Goal: Transaction & Acquisition: Book appointment/travel/reservation

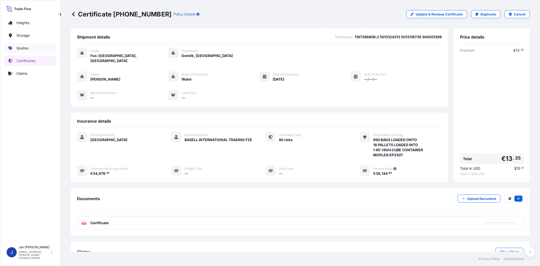
scroll to position [11, 0]
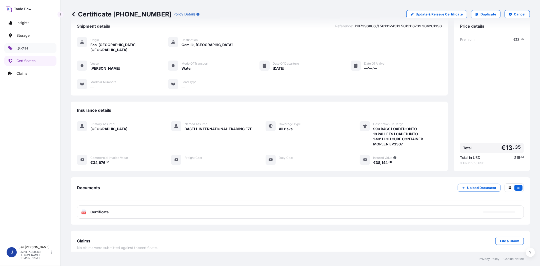
click at [21, 50] on p "Quotes" at bounding box center [22, 48] width 12 height 5
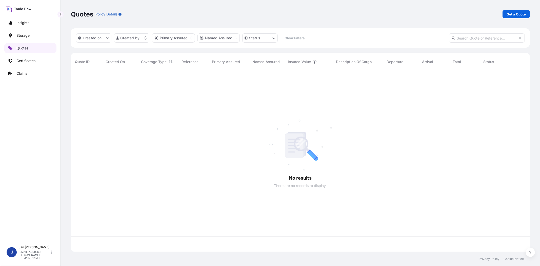
scroll to position [179, 455]
click at [515, 11] on link "Get a Quote" at bounding box center [515, 14] width 27 height 8
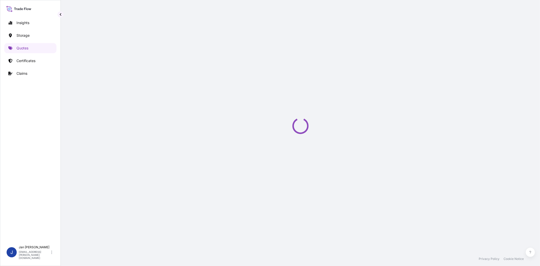
select select "Water"
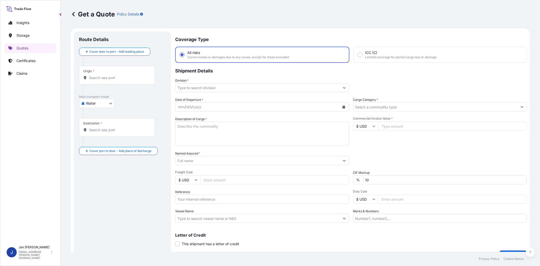
scroll to position [8, 0]
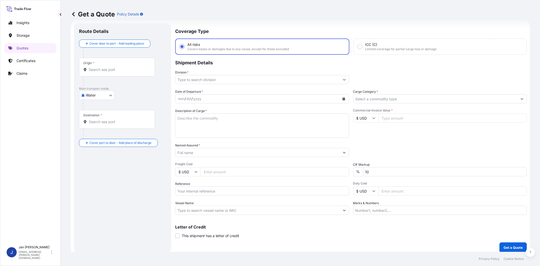
click at [226, 189] on input "Reference" at bounding box center [262, 190] width 174 height 9
paste input "1187418188 // 5013179922 5013174334 304235433"
type input "1187418188 // 5013179922 5013174334 304235433"
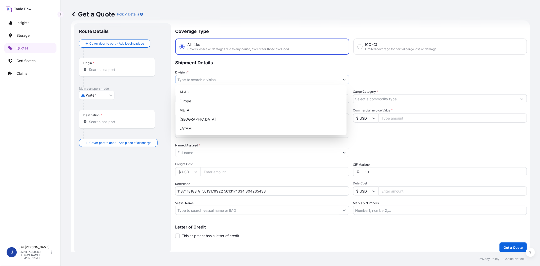
click at [222, 75] on input "Division *" at bounding box center [257, 79] width 164 height 9
click at [216, 100] on div "Europe" at bounding box center [260, 100] width 167 height 9
type input "Europe"
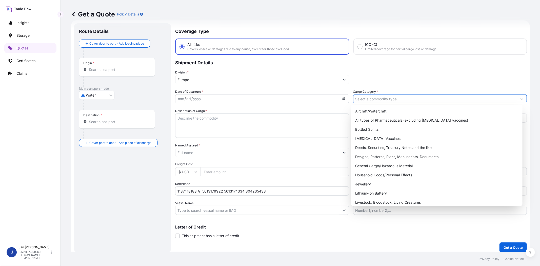
click at [367, 99] on input "Cargo Category *" at bounding box center [435, 98] width 164 height 9
click at [382, 163] on div "General Cargo/Hazardous Material" at bounding box center [436, 165] width 167 height 9
type input "General Cargo/Hazardous Material"
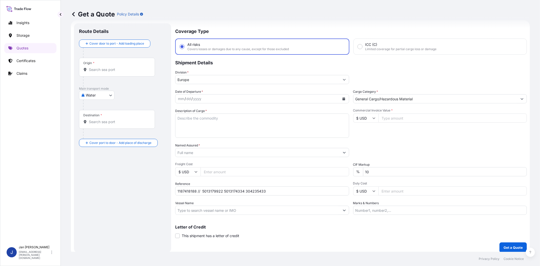
click at [391, 137] on div "Commercial Invoice Value * $ USD" at bounding box center [440, 122] width 174 height 29
click at [386, 117] on input "Commercial Invoice Value *" at bounding box center [452, 117] width 149 height 9
paste input "114582.40"
type input "114582.40"
click at [340, 97] on button "Calendar" at bounding box center [344, 99] width 8 height 8
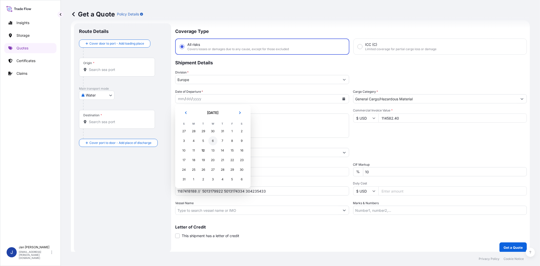
click at [213, 138] on div "6" at bounding box center [212, 140] width 9 height 9
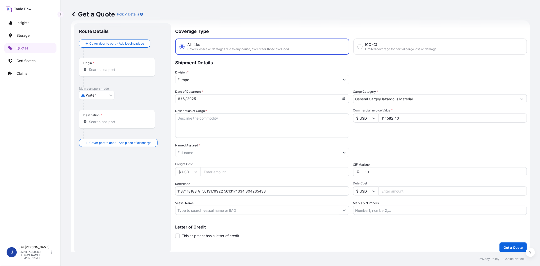
click at [383, 137] on div "Date of Departure * [DATE] Cargo Category * General Cargo/Hazardous Material De…" at bounding box center [351, 152] width 352 height 126
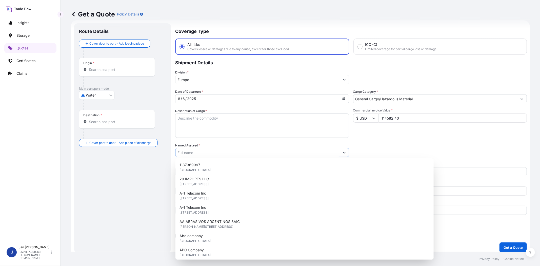
click at [228, 154] on input "Named Assured *" at bounding box center [257, 152] width 164 height 9
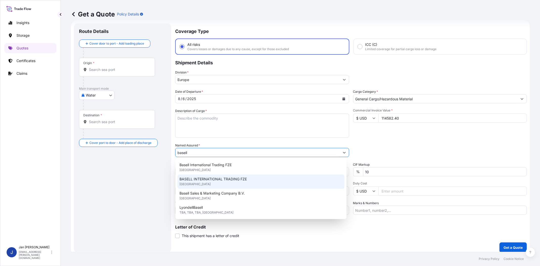
click at [244, 179] on span "BASELL INTERNATIONAL TRADING FZE" at bounding box center [212, 178] width 67 height 5
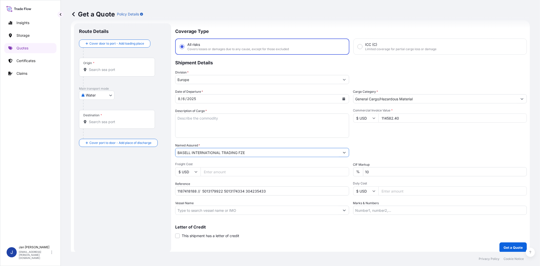
type input "BASELL INTERNATIONAL TRADING FZE"
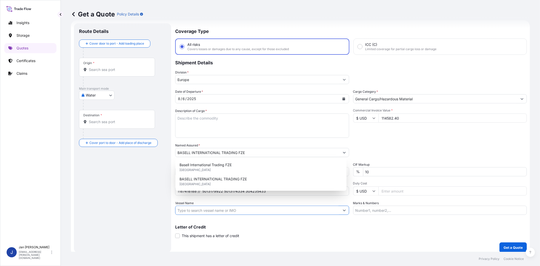
click at [196, 209] on input "Vessel Name" at bounding box center [257, 210] width 164 height 9
paste input "CMA [MEDICAL_DATA] [PERSON_NAME]"
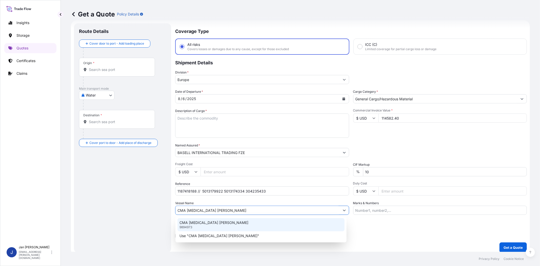
click at [209, 219] on div "CMA [MEDICAL_DATA] [PERSON_NAME] 9894973" at bounding box center [260, 224] width 167 height 13
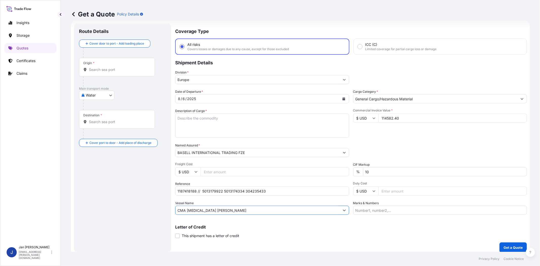
type input "CMA [MEDICAL_DATA] [PERSON_NAME]"
click at [131, 67] on input "Origin *" at bounding box center [119, 69] width 60 height 5
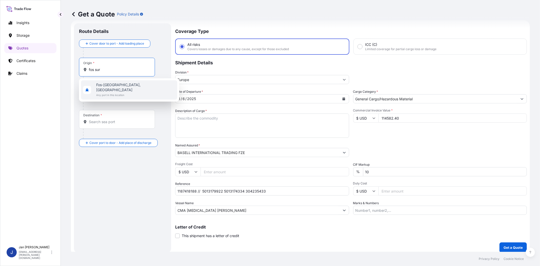
click at [123, 92] on span "Any port in this location" at bounding box center [135, 94] width 79 height 5
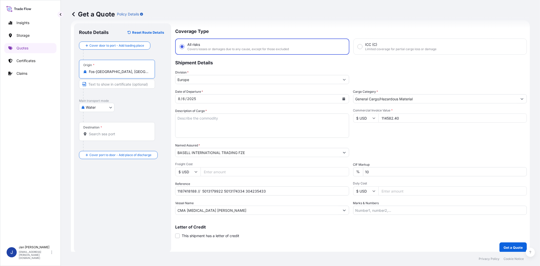
type input "Fos-[GEOGRAPHIC_DATA], [GEOGRAPHIC_DATA]"
click at [122, 134] on input "Destination *" at bounding box center [120, 133] width 62 height 5
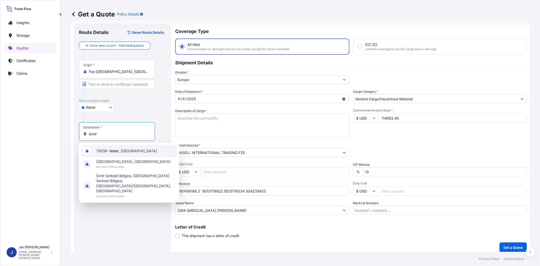
click at [122, 148] on span "TRIZM - [GEOGRAPHIC_DATA] , [GEOGRAPHIC_DATA]" at bounding box center [126, 150] width 61 height 5
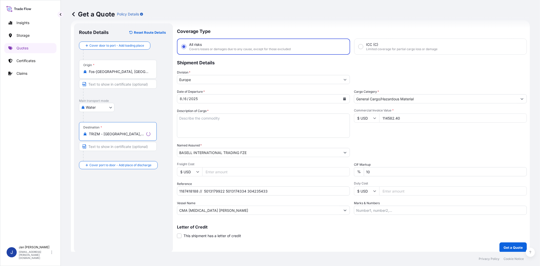
type input "TRIZM - [GEOGRAPHIC_DATA], [GEOGRAPHIC_DATA]"
click at [393, 143] on div "Packing Category Type to search a container mode Please select a primary mode o…" at bounding box center [440, 150] width 173 height 14
click at [310, 122] on textarea "Description of Cargo *" at bounding box center [262, 125] width 174 height 24
paste textarea "BAGS LOADED ONTO 72 PALLETS LOADED INTO 4 40' HIGH CUBE CONTAINER LUPOLEN 2420D"
click at [176, 117] on textarea "BAGS LOADED ONTO 72 PALLETS LOADED INTO 4 40' HIGH CUBE CONTAINER LUPOLEN 2420D" at bounding box center [262, 125] width 174 height 24
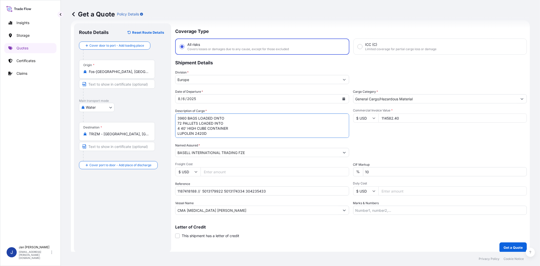
type textarea "3960 BAGS LOADED ONTO 72 PALLETS LOADED INTO 4 40' HIGH CUBE CONTAINER LUPOLEN …"
click at [497, 145] on div "Packing Category Type to search a container mode Please select a primary mode o…" at bounding box center [440, 150] width 174 height 14
click at [393, 138] on div "Date of Departure * [DATE] Cargo Category * General Cargo/Hazardous Material De…" at bounding box center [351, 152] width 352 height 126
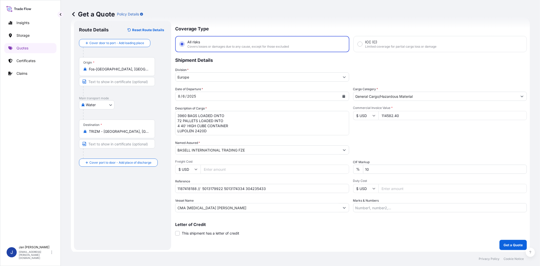
scroll to position [11, 0]
click at [502, 240] on button "Get a Quote" at bounding box center [512, 244] width 27 height 10
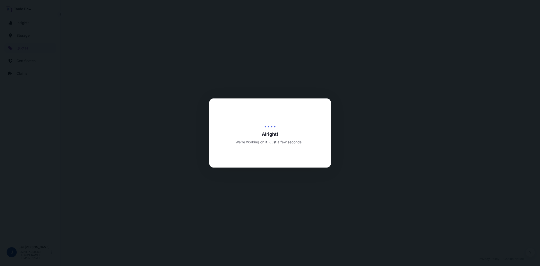
select select "Water"
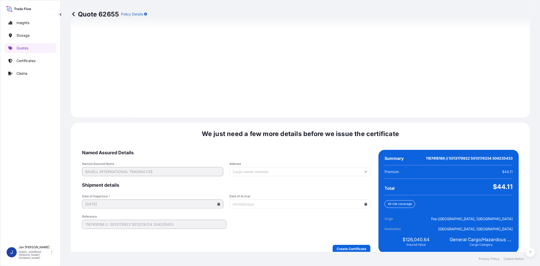
scroll to position [672, 0]
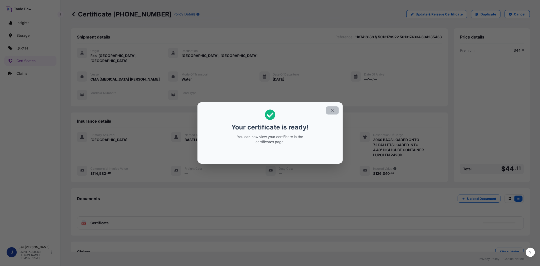
click at [333, 112] on icon "button" at bounding box center [332, 110] width 5 height 5
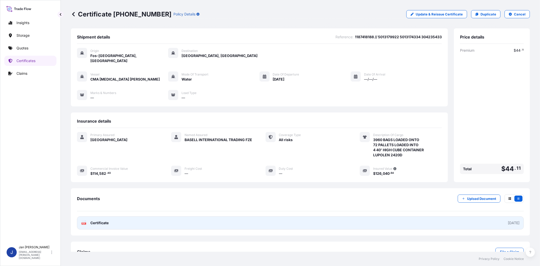
click at [81, 220] on icon "PDF" at bounding box center [83, 222] width 5 height 5
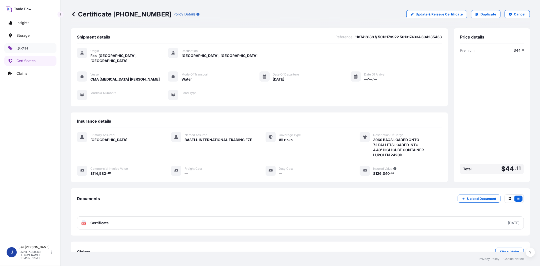
click at [30, 49] on link "Quotes" at bounding box center [30, 48] width 52 height 10
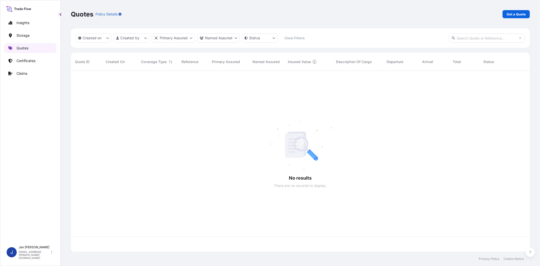
scroll to position [179, 455]
click at [519, 16] on p "Get a Quote" at bounding box center [516, 14] width 19 height 5
select select "Water"
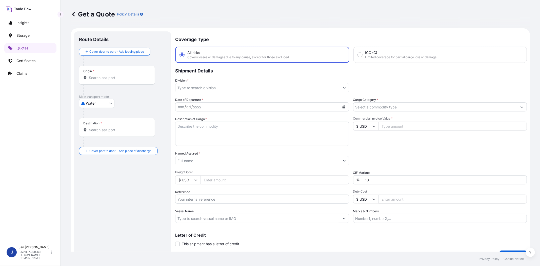
scroll to position [8, 0]
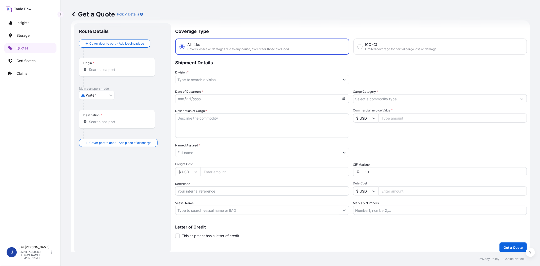
click at [196, 75] on input "Division *" at bounding box center [257, 79] width 164 height 9
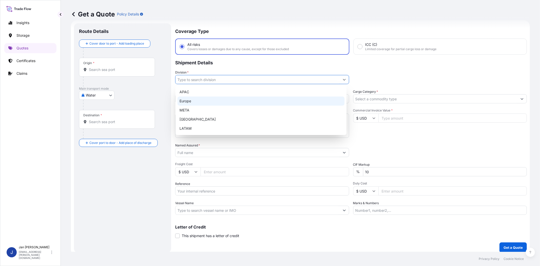
click at [198, 99] on div "Europe" at bounding box center [260, 100] width 167 height 9
type input "Europe"
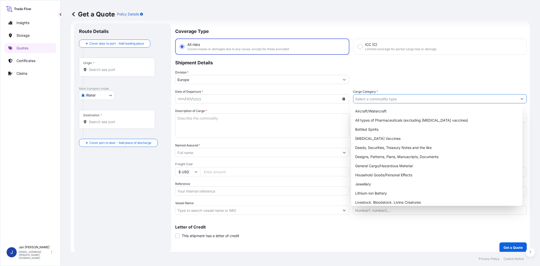
click at [389, 100] on input "Cargo Category *" at bounding box center [435, 98] width 164 height 9
click at [386, 165] on div "General Cargo/Hazardous Material" at bounding box center [436, 165] width 167 height 9
type input "General Cargo/Hazardous Material"
click at [252, 193] on input "Reference" at bounding box center [262, 190] width 174 height 9
paste input "1187418216 // 5013179926 5013174337 304235462"
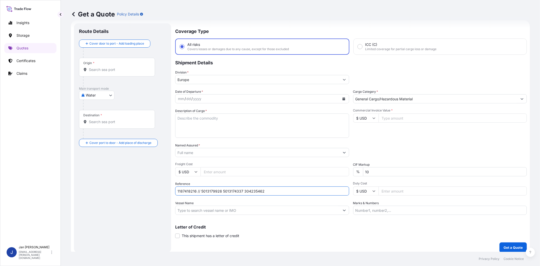
type input "1187418216 // 5013179926 5013174337 304235462"
click at [342, 97] on icon "Calendar" at bounding box center [343, 98] width 3 height 3
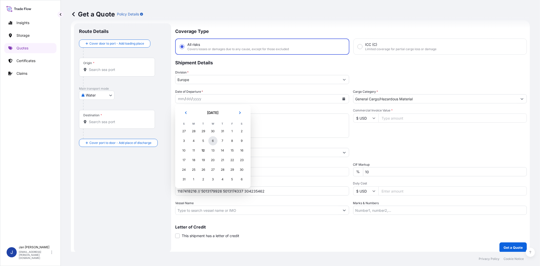
click at [213, 141] on div "6" at bounding box center [212, 140] width 9 height 9
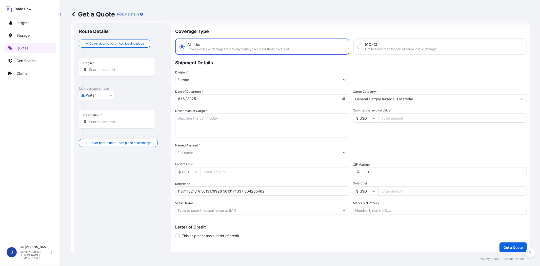
click at [373, 141] on div "Date of Departure * [DATE] Cargo Category * General Cargo/Hazardous Material De…" at bounding box center [351, 152] width 352 height 126
click at [207, 190] on input "1187418216 // 5013179926 5013174337 304235462" at bounding box center [262, 190] width 174 height 9
click at [384, 120] on input "Commercial Invoice Value *" at bounding box center [452, 117] width 149 height 9
paste input "85697.72"
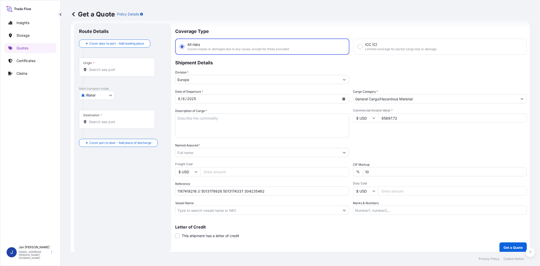
type input "85697.72"
click at [366, 141] on div "Date of Departure * [DATE] Cargo Category * General Cargo/Hazardous Material De…" at bounding box center [351, 152] width 352 height 126
click at [295, 150] on input "Named Assured *" at bounding box center [257, 152] width 164 height 9
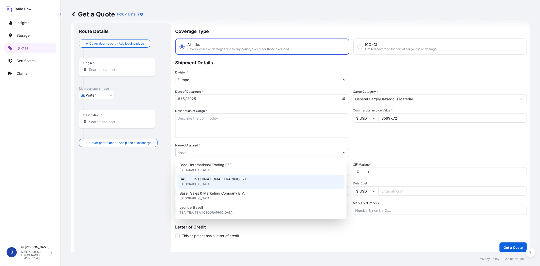
click at [261, 179] on div "BASELL INTERNATIONAL TRADING FZE [GEOGRAPHIC_DATA]" at bounding box center [260, 181] width 167 height 14
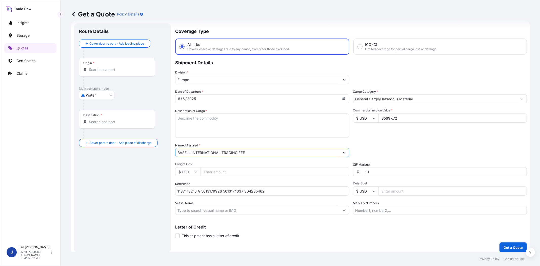
type input "BASELL INTERNATIONAL TRADING FZE"
click at [376, 141] on div "Date of Departure * [DATE] Cargo Category * General Cargo/Hazardous Material De…" at bounding box center [351, 152] width 352 height 126
click at [187, 193] on input "1187418216 // 5013179926 5013174337 304235462" at bounding box center [262, 190] width 174 height 9
click at [203, 207] on input "Vessel Name" at bounding box center [257, 210] width 164 height 9
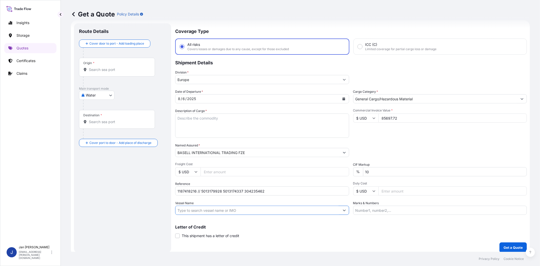
paste input "CMA [MEDICAL_DATA] [PERSON_NAME]"
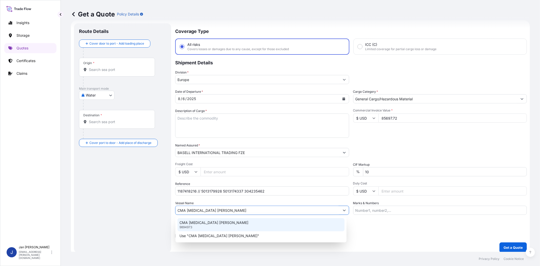
click at [203, 222] on p "CMA [MEDICAL_DATA] [PERSON_NAME]" at bounding box center [213, 222] width 69 height 5
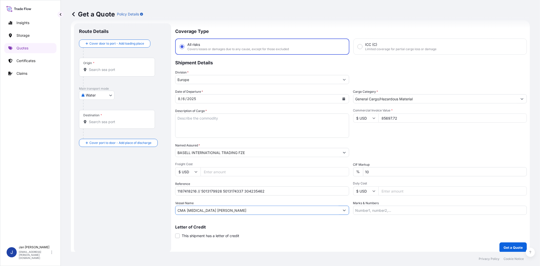
type input "CMA [MEDICAL_DATA] [PERSON_NAME]"
click at [123, 120] on input "Destination *" at bounding box center [119, 121] width 60 height 5
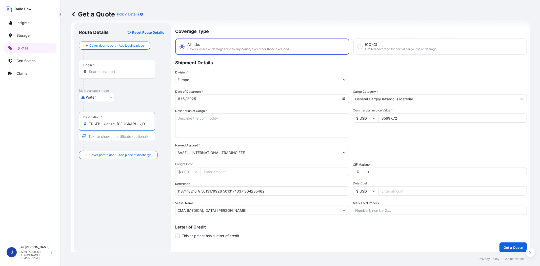
type input "TRGEB - Gebze, [GEOGRAPHIC_DATA]"
click at [131, 74] on input "Origin *" at bounding box center [119, 71] width 60 height 5
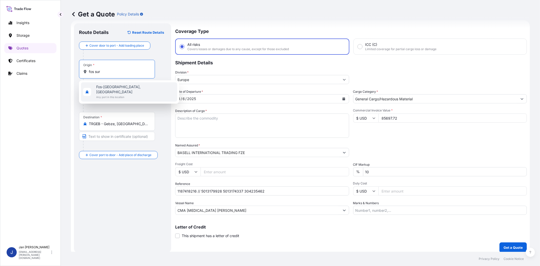
click at [116, 86] on span "Fos-[GEOGRAPHIC_DATA], [GEOGRAPHIC_DATA]" at bounding box center [135, 89] width 79 height 10
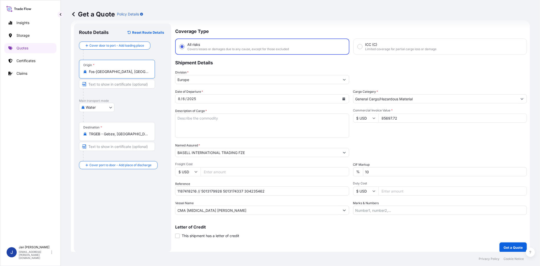
type input "Fos-[GEOGRAPHIC_DATA], [GEOGRAPHIC_DATA]"
click at [251, 125] on textarea "Description of Cargo *" at bounding box center [262, 125] width 174 height 24
paste textarea "BAGS LOADED ONTO 54 PALLETS LOADED INTO 3 40' HIGH CUBE CONTAINER LUPOLEN 2426H"
click at [175, 117] on textarea "BAGS LOADED ONTO 54 PALLETS LOADED INTO 3 40' HIGH CUBE CONTAINER LUPOLEN 2426H" at bounding box center [262, 125] width 174 height 24
type textarea "2970 BAGS LOADED ONTO 54 PALLETS LOADED INTO 3 40' HIGH CUBE CONTAINER LUPOLEN …"
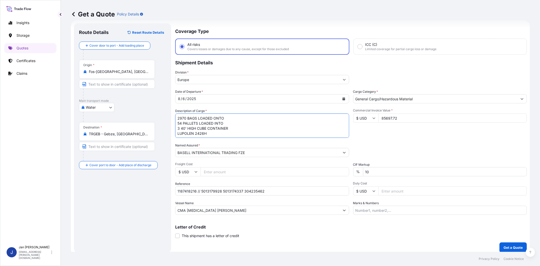
click at [380, 146] on div "Packing Category Type to search a container mode Please select a primary mode o…" at bounding box center [440, 150] width 174 height 14
click at [510, 248] on p "Get a Quote" at bounding box center [512, 247] width 19 height 5
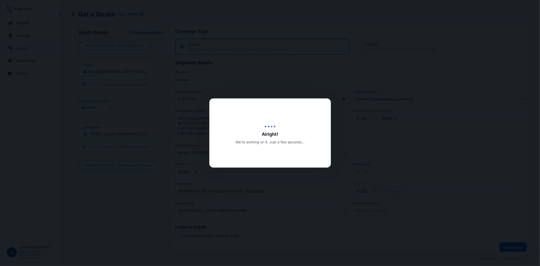
select select "Water"
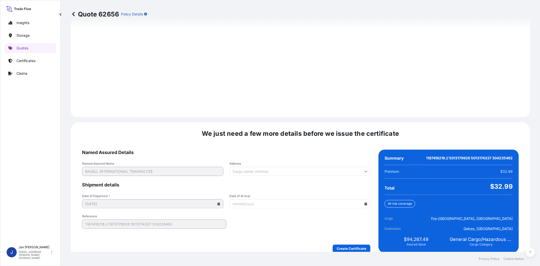
scroll to position [672, 0]
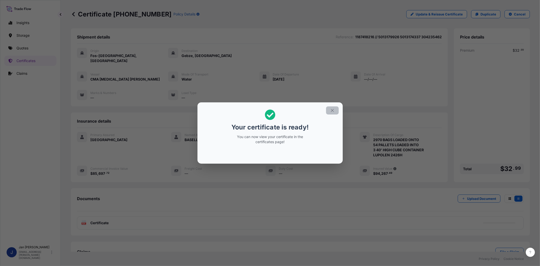
click at [333, 107] on button "button" at bounding box center [332, 110] width 13 height 8
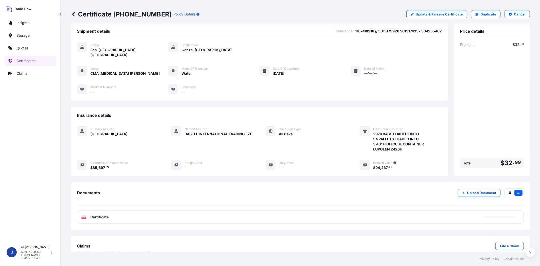
scroll to position [11, 0]
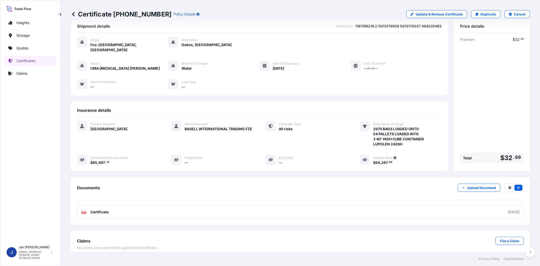
click at [84, 209] on icon at bounding box center [84, 211] width 4 height 5
